Goal: Transaction & Acquisition: Purchase product/service

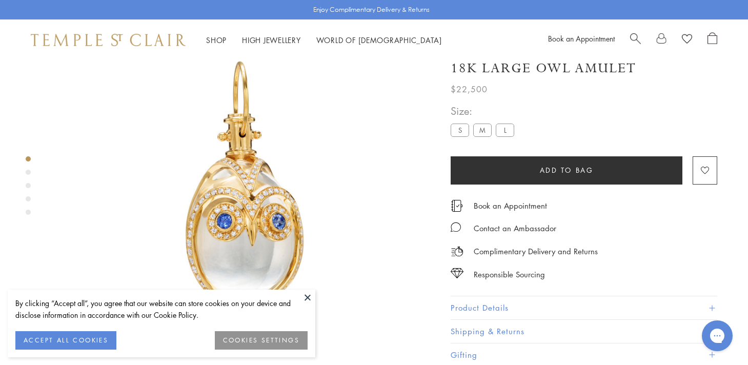
click at [484, 131] on label "M" at bounding box center [482, 130] width 18 height 13
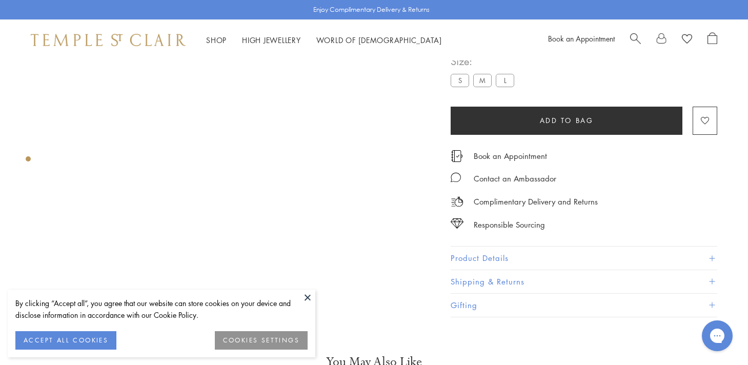
scroll to position [145, 0]
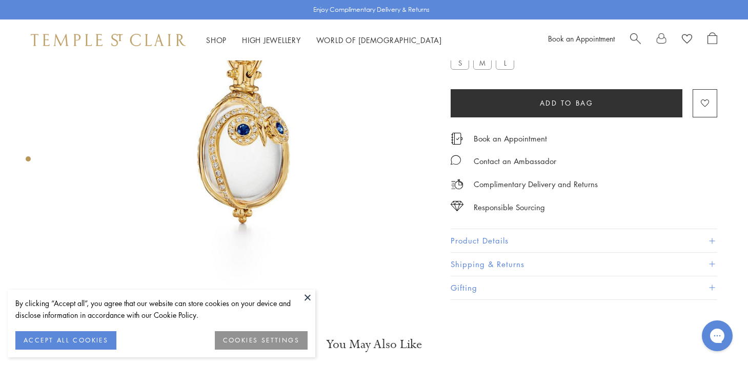
click at [305, 295] on button at bounding box center [307, 297] width 15 height 15
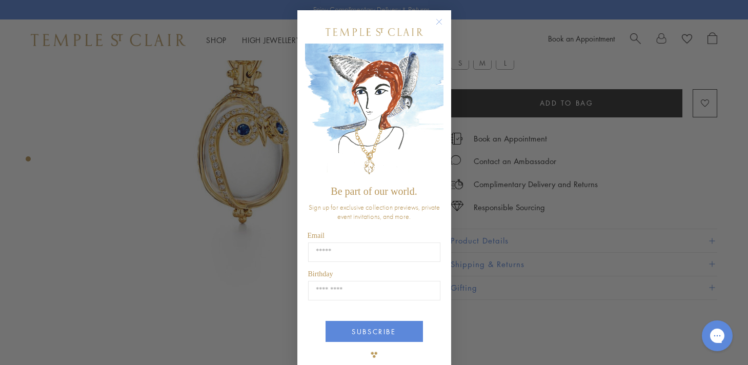
click at [437, 24] on circle "Close dialog" at bounding box center [439, 22] width 12 height 12
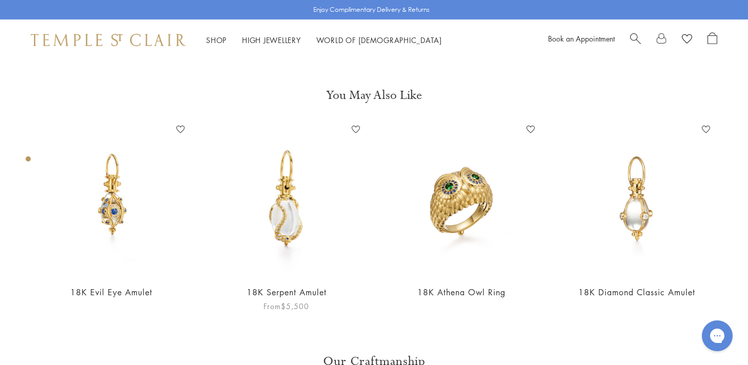
scroll to position [144, 0]
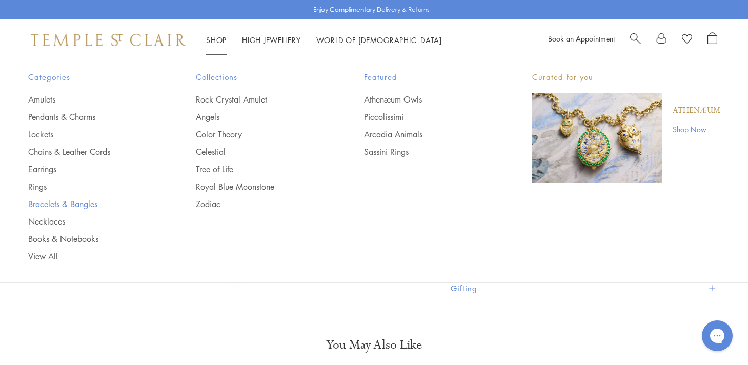
click at [39, 204] on link "Bracelets & Bangles" at bounding box center [91, 204] width 127 height 11
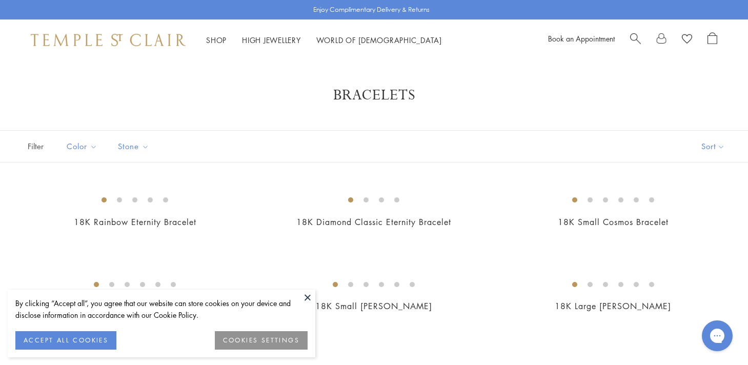
scroll to position [2, 0]
click at [306, 297] on button at bounding box center [307, 297] width 15 height 15
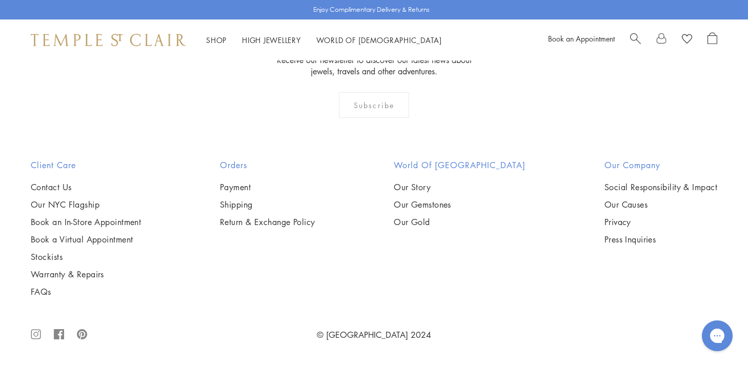
scroll to position [2399, 0]
